Goal: Task Accomplishment & Management: Complete application form

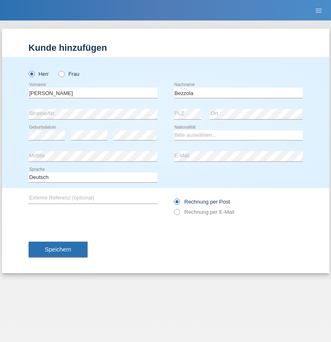
type input "Bezzola"
select select "CH"
radio input "true"
click at [93, 92] on input "text" at bounding box center [93, 93] width 129 height 10
type input "[PERSON_NAME]"
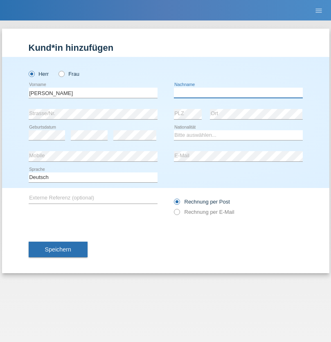
click at [238, 92] on input "text" at bounding box center [238, 93] width 129 height 10
type input "Serban"
select select "MG"
select select "C"
select select "22"
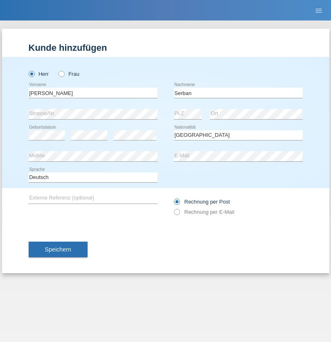
select select "06"
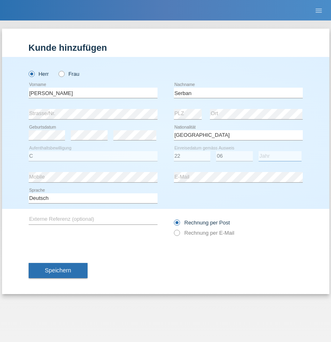
select select "2021"
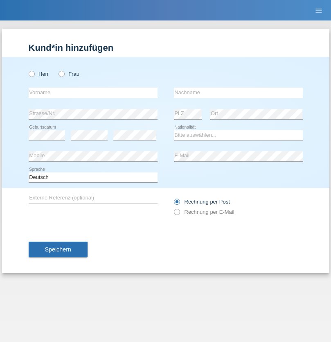
radio input "true"
click at [93, 92] on input "text" at bounding box center [93, 93] width 129 height 10
type input "Oliver"
click at [238, 92] on input "text" at bounding box center [238, 93] width 129 height 10
type input "Hager"
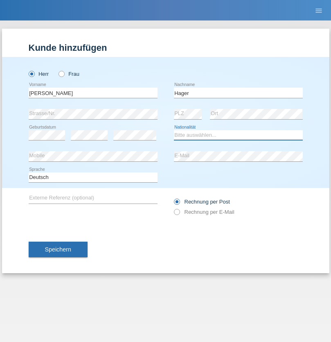
select select "CH"
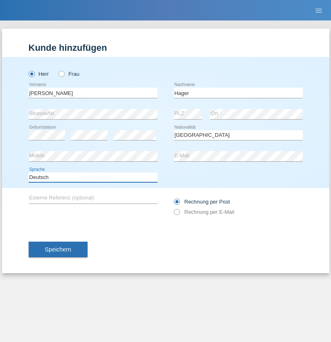
select select "en"
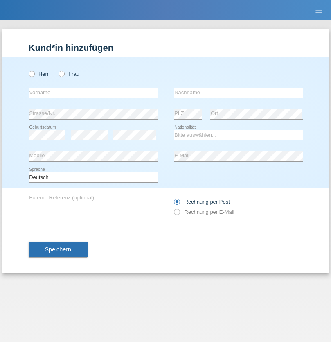
radio input "true"
click at [93, 92] on input "text" at bounding box center [93, 93] width 129 height 10
type input "Diana"
click at [238, 92] on input "text" at bounding box center [238, 93] width 129 height 10
type input "Baloh"
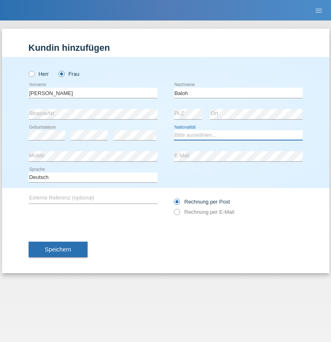
select select "UA"
select select "C"
select select "09"
select select "05"
radio input "true"
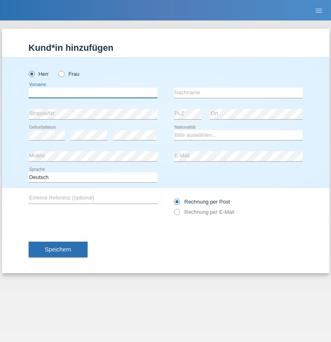
click at [93, 92] on input "text" at bounding box center [93, 93] width 129 height 10
type input "[PERSON_NAME]"
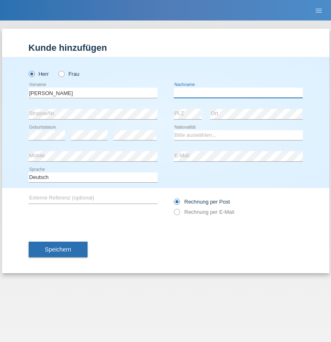
click at [238, 92] on input "text" at bounding box center [238, 93] width 129 height 10
type input "[PERSON_NAME]"
select select "ES"
select select "C"
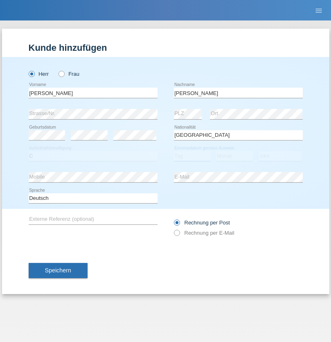
select select "21"
select select "10"
select select "2020"
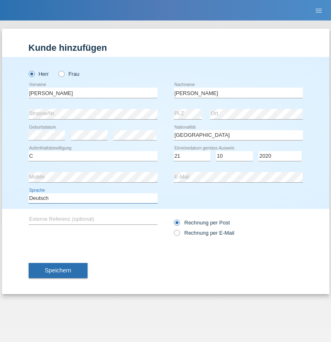
select select "en"
